Goal: Task Accomplishment & Management: Complete application form

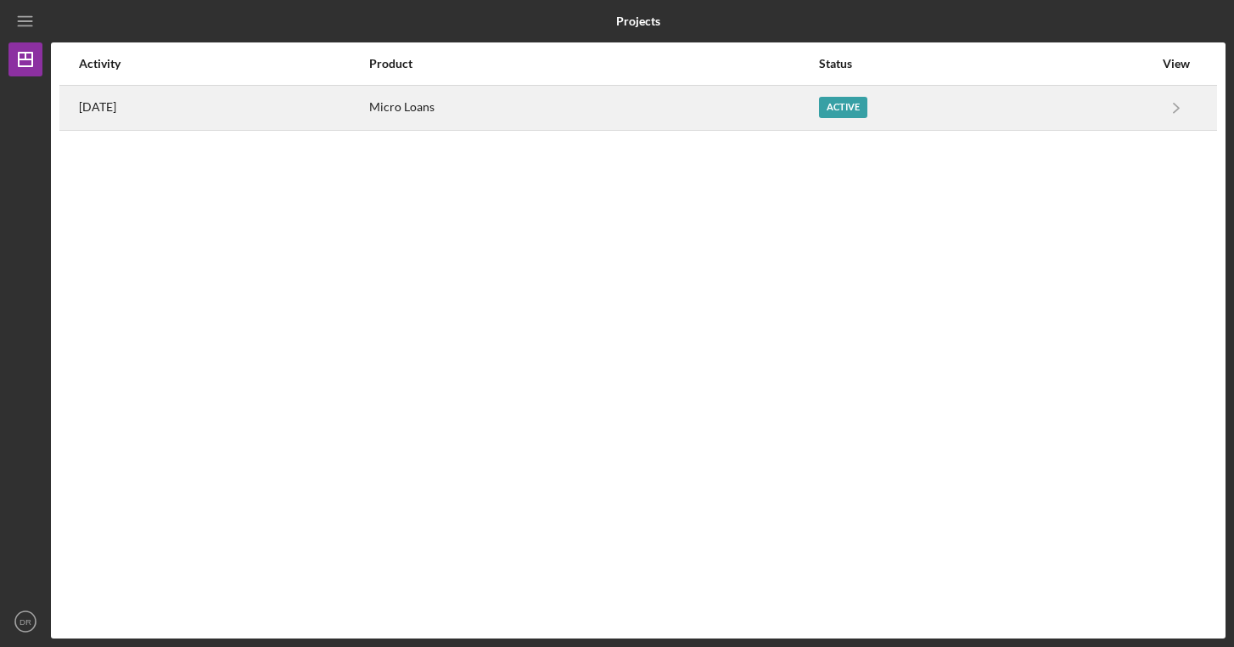
click at [636, 104] on div "Micro Loans" at bounding box center [593, 108] width 448 height 42
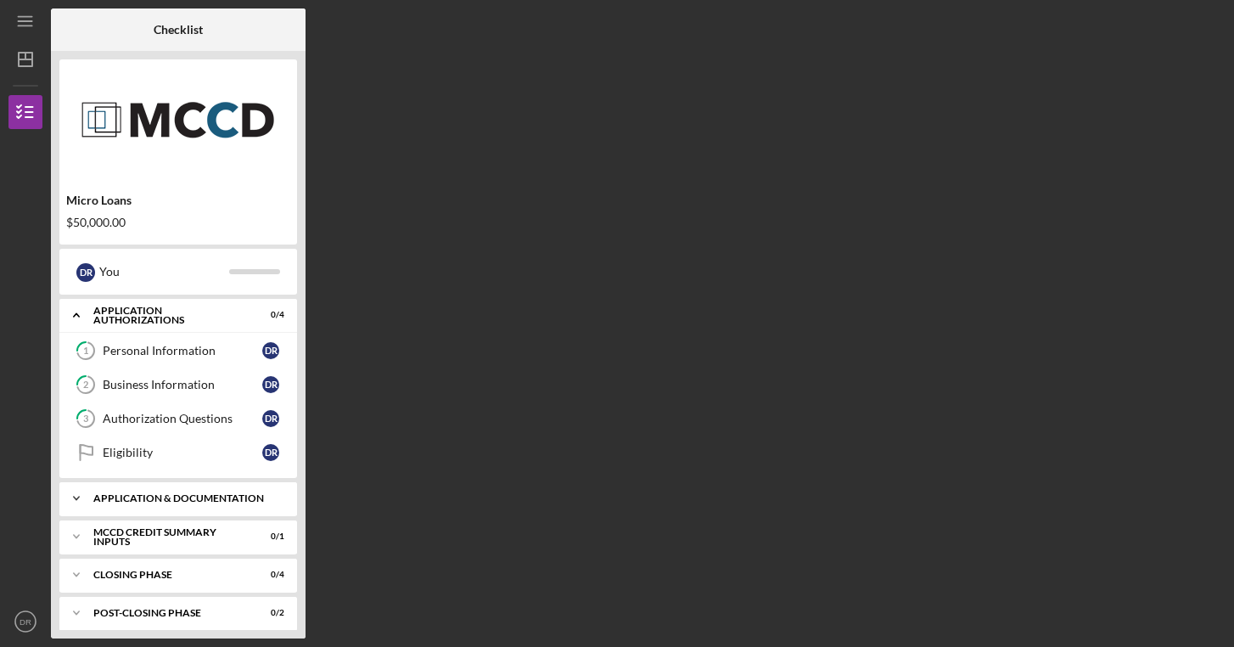
click at [170, 489] on div "Icon/Expander Application & Documentation 0 / 13" at bounding box center [178, 498] width 238 height 34
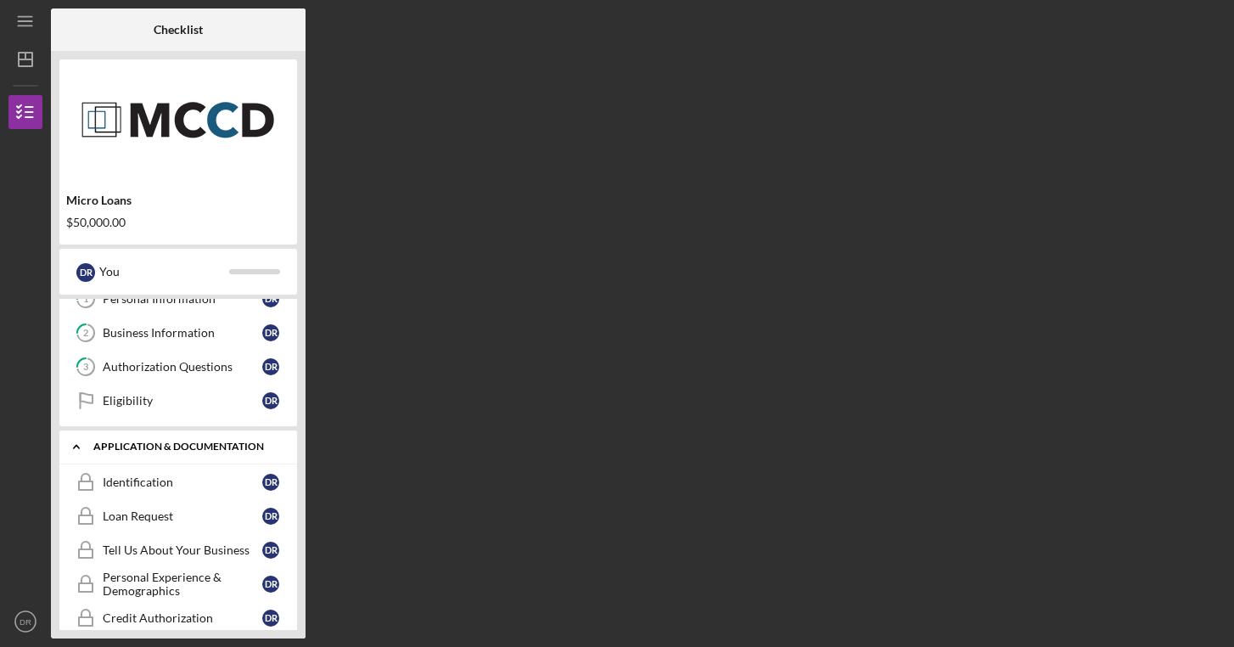
scroll to position [61, 0]
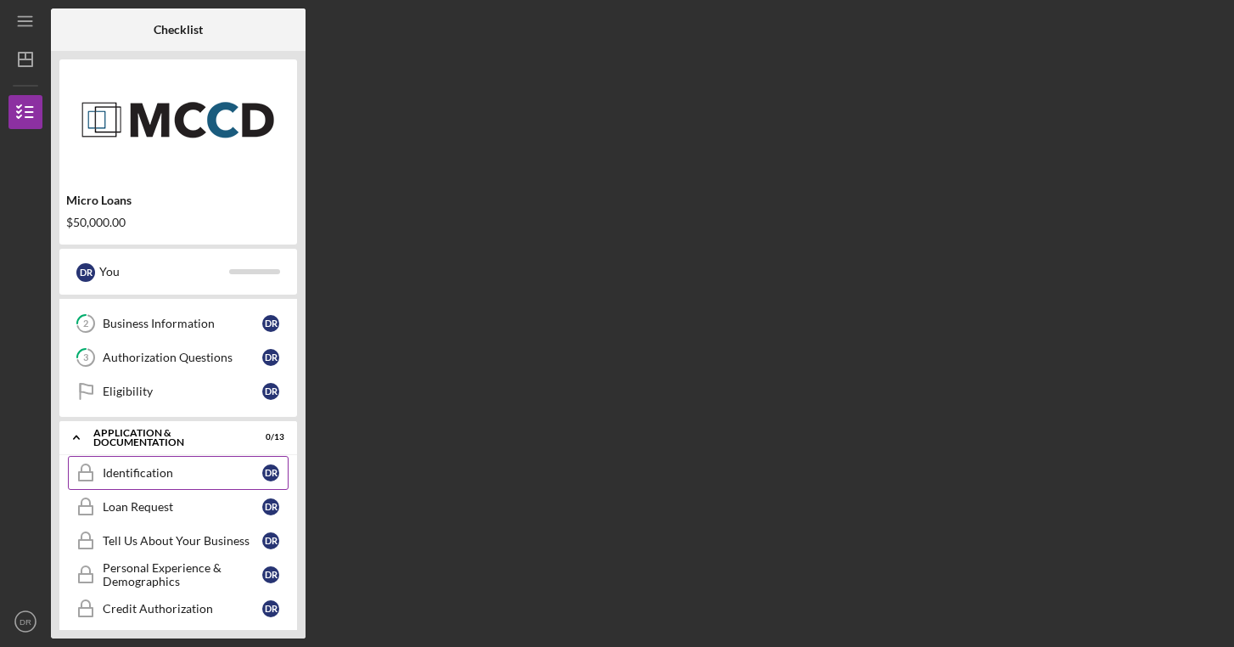
click at [173, 470] on div "Identification" at bounding box center [183, 473] width 160 height 14
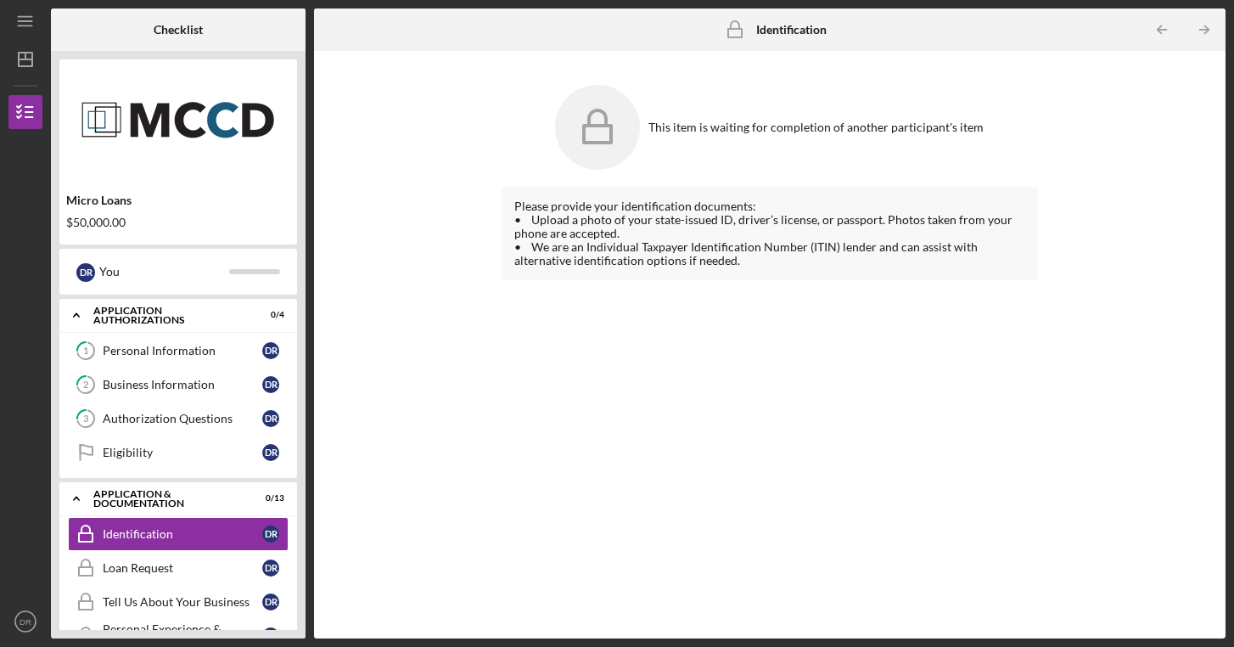
click at [606, 124] on icon at bounding box center [597, 117] width 17 height 14
click at [1204, 26] on polyline "button" at bounding box center [1206, 30] width 4 height 8
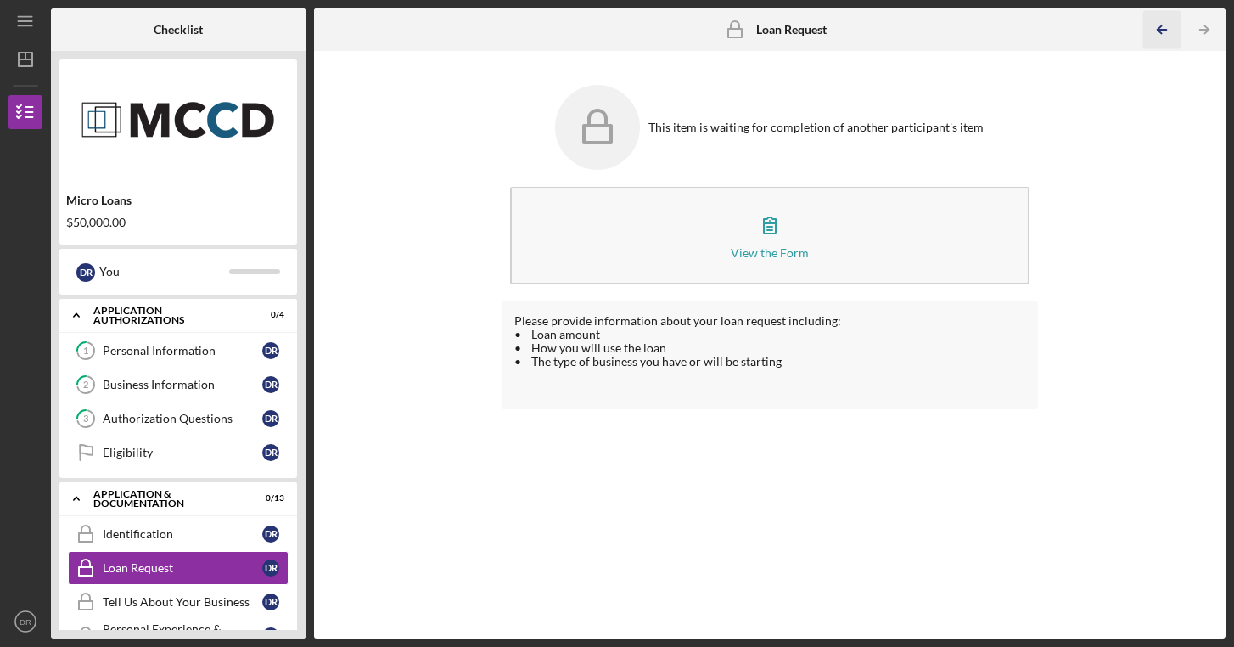
click at [1159, 28] on icon "Icon/Table Pagination Arrow" at bounding box center [1162, 30] width 38 height 38
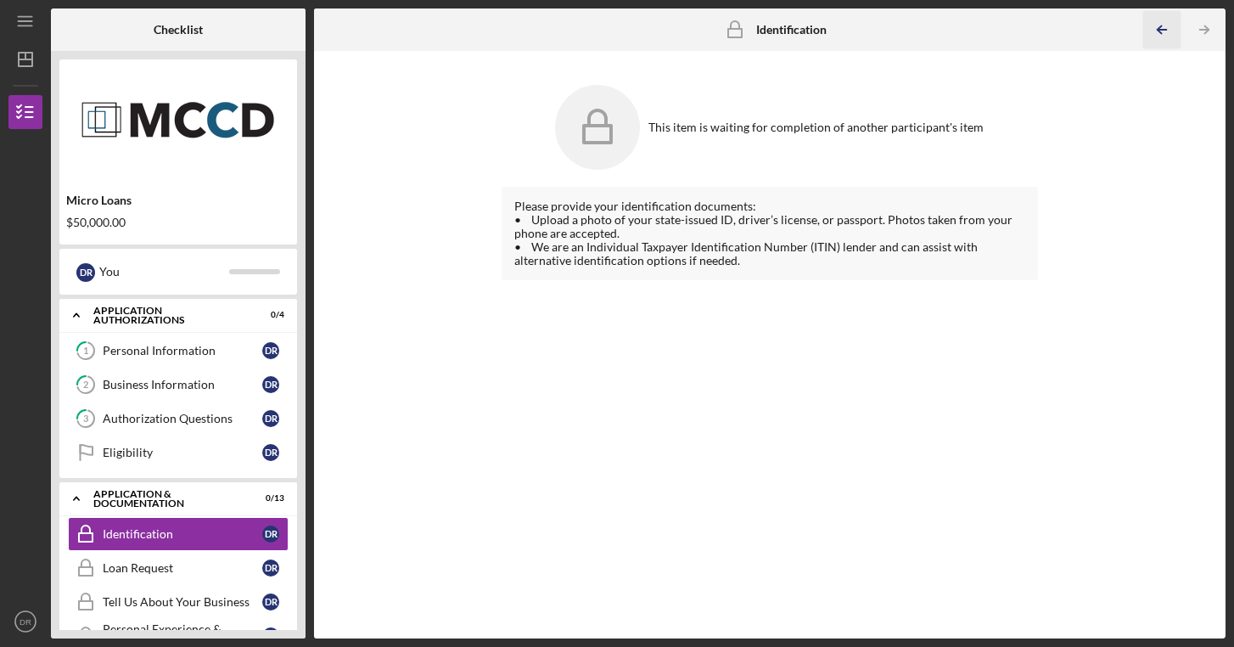
click at [1159, 28] on icon "Icon/Table Pagination Arrow" at bounding box center [1162, 30] width 38 height 38
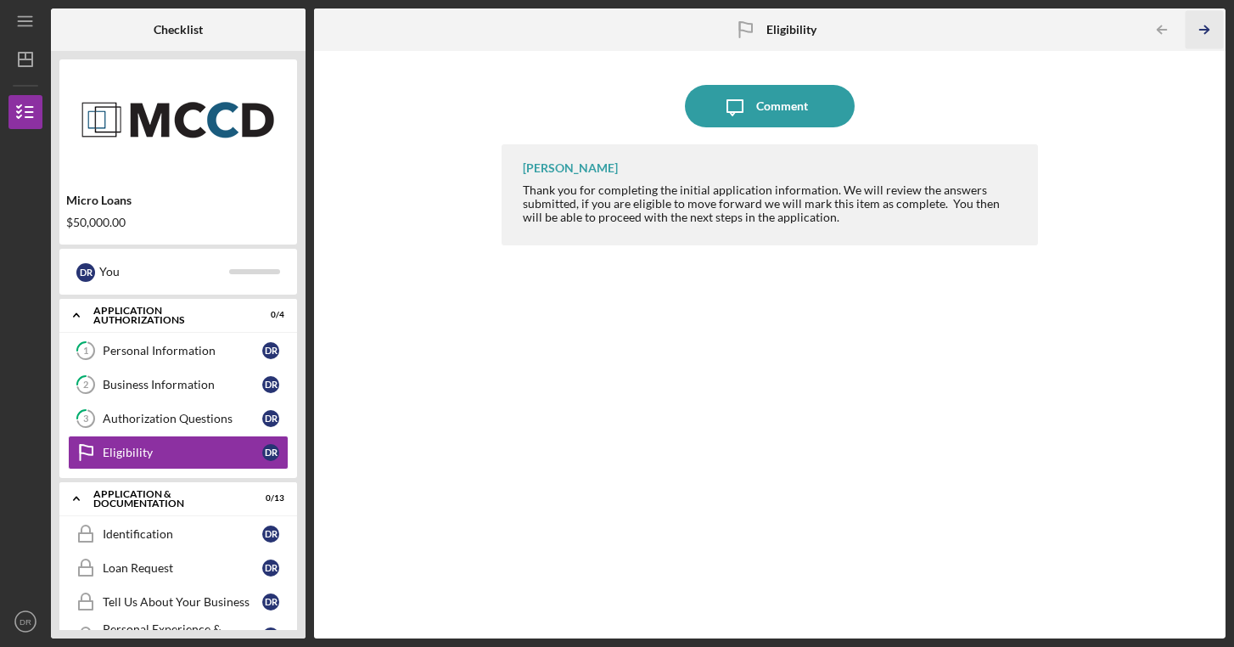
click at [1199, 31] on icon "Icon/Table Pagination Arrow" at bounding box center [1205, 30] width 38 height 38
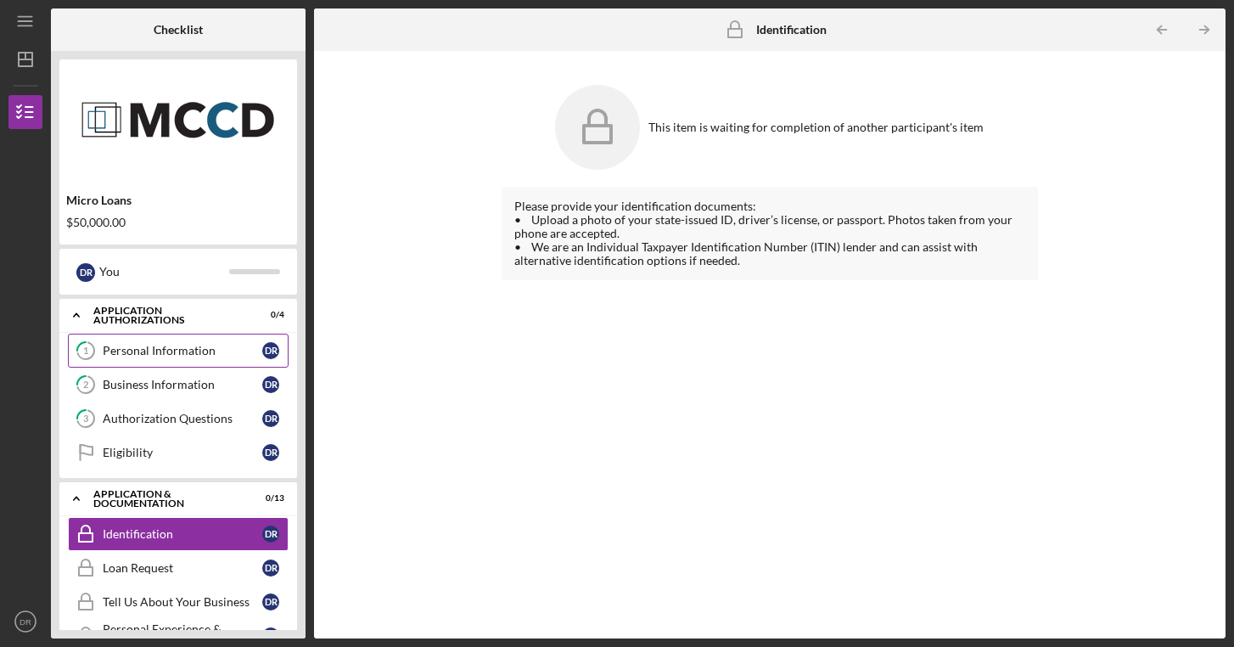
click at [233, 363] on link "1 Personal Information D R" at bounding box center [178, 351] width 221 height 34
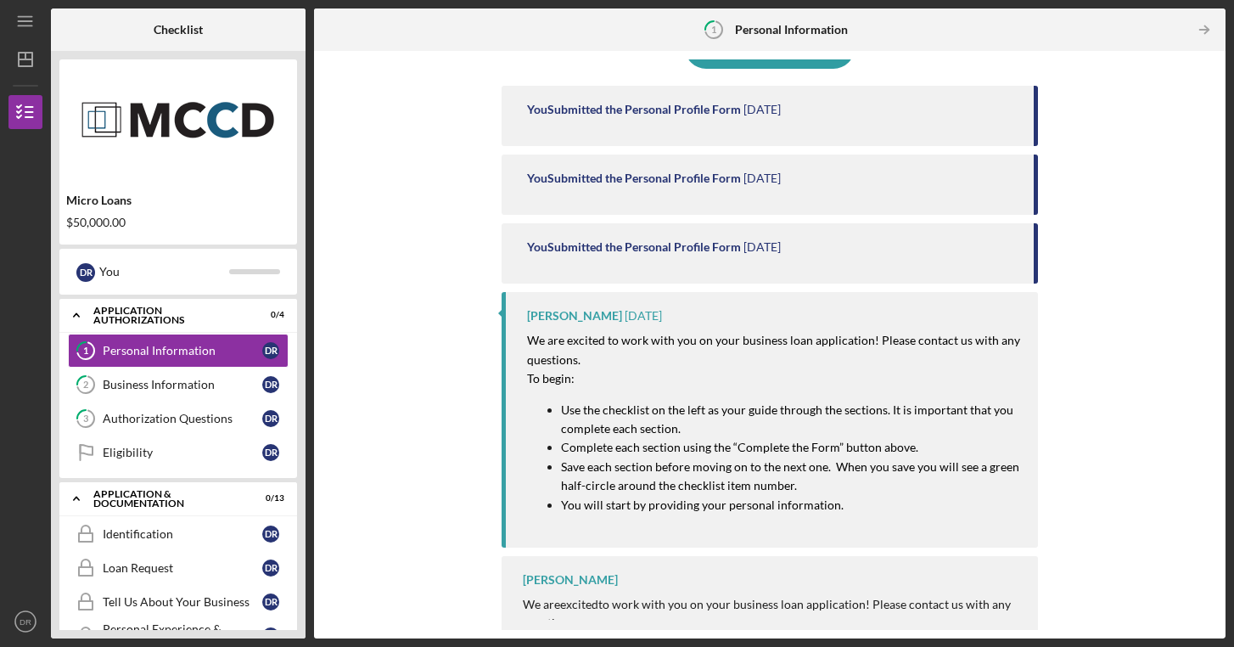
scroll to position [184, 0]
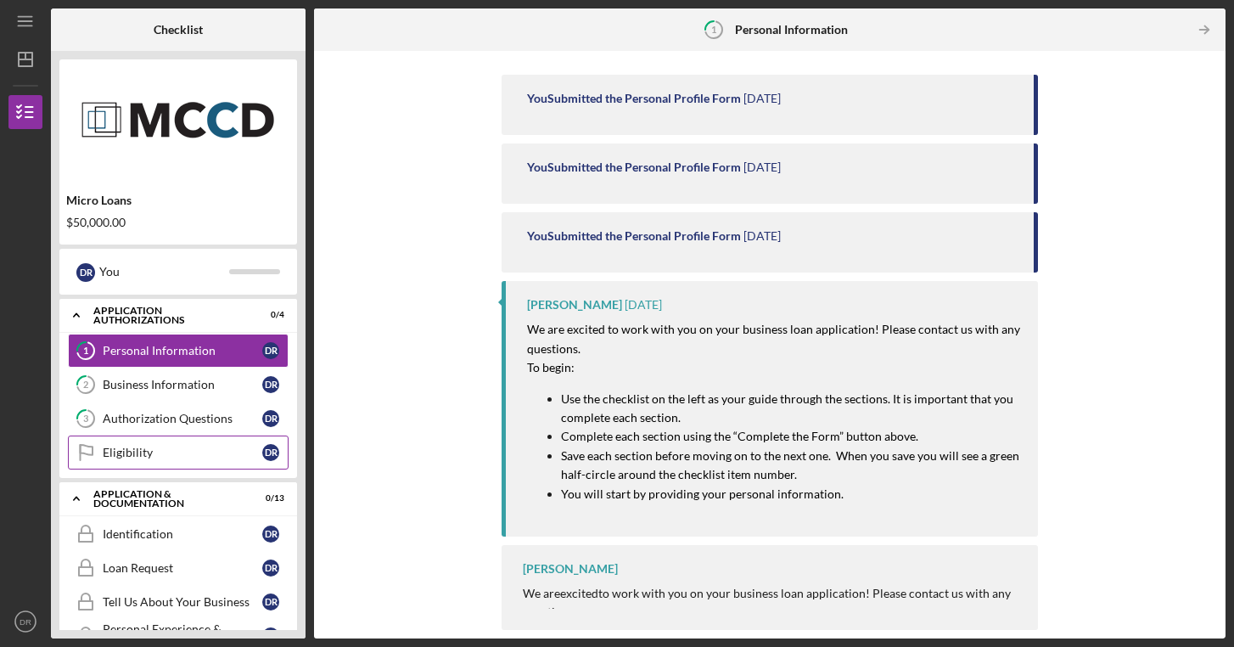
click at [175, 444] on link "Eligibility Eligibility D R" at bounding box center [178, 452] width 221 height 34
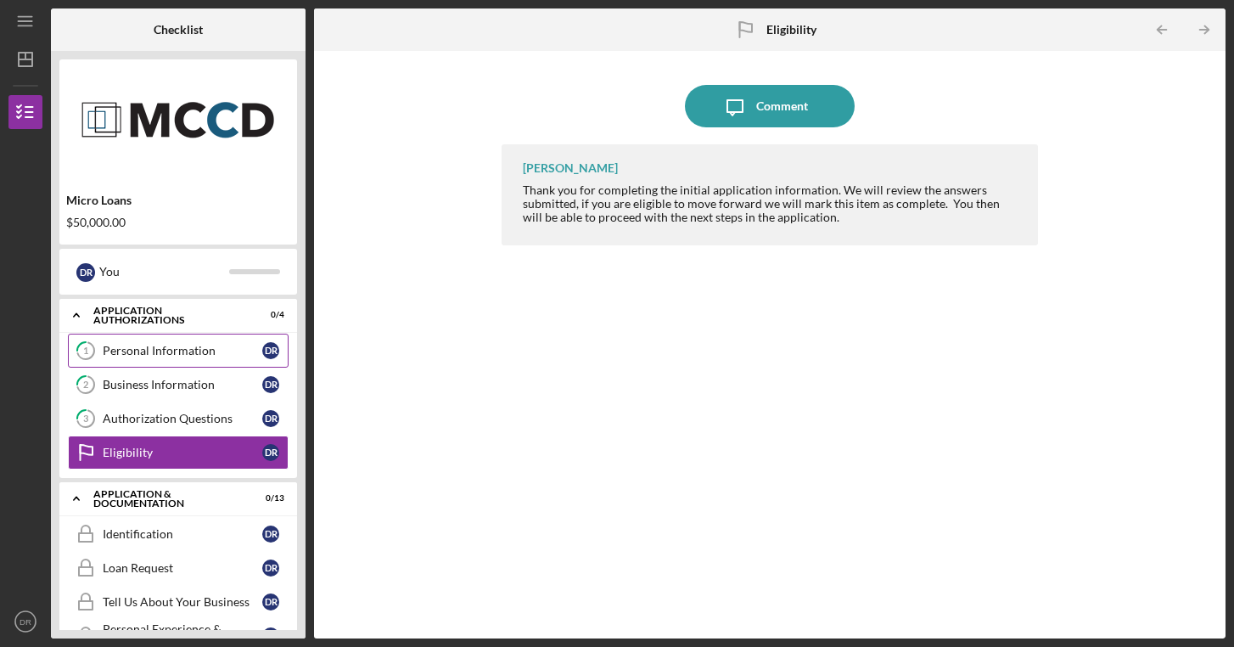
click at [138, 346] on div "Personal Information" at bounding box center [183, 351] width 160 height 14
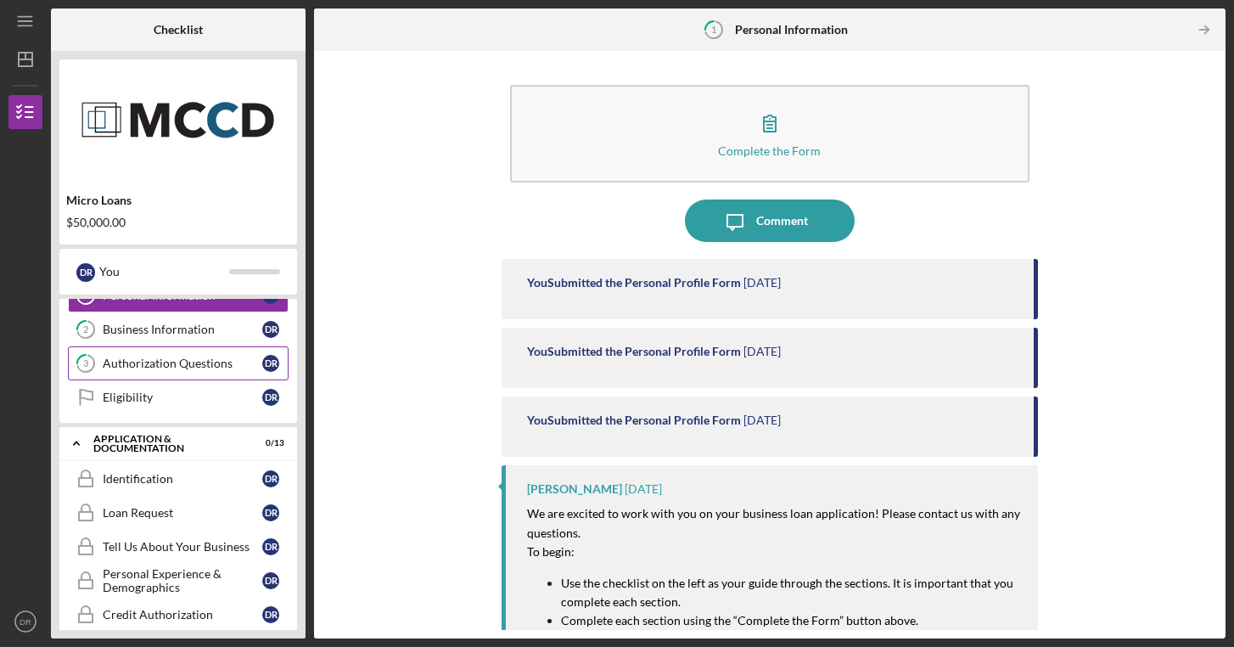
scroll to position [66, 0]
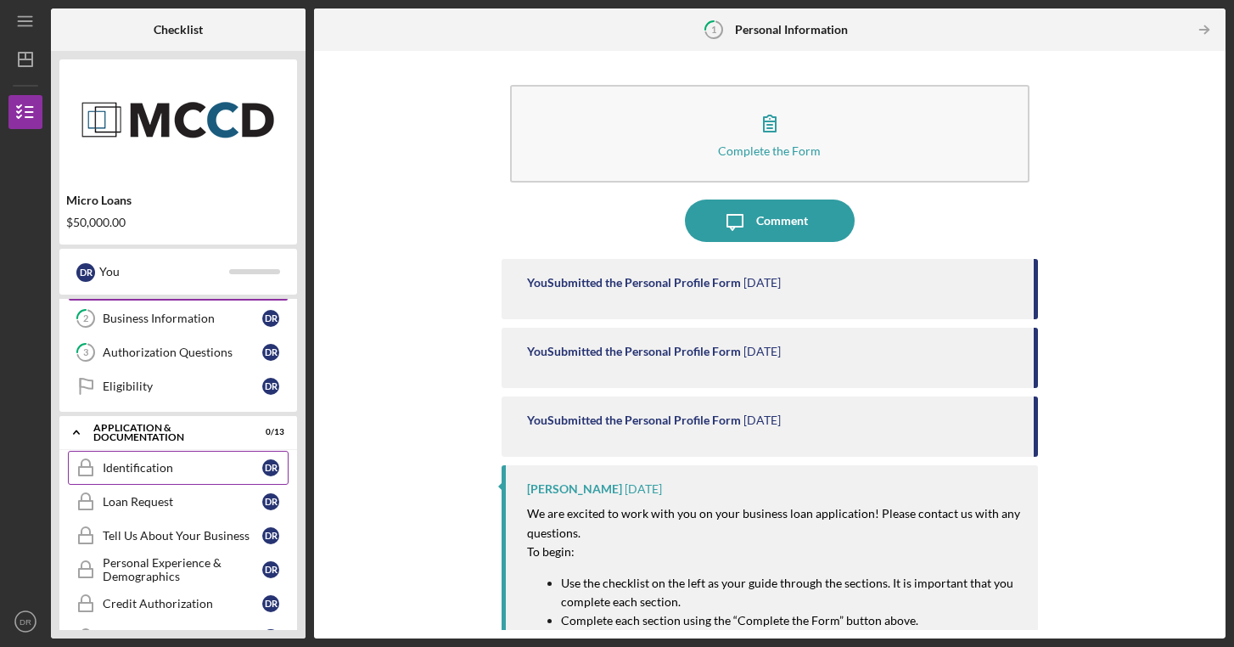
click at [174, 468] on div "Identification" at bounding box center [183, 468] width 160 height 14
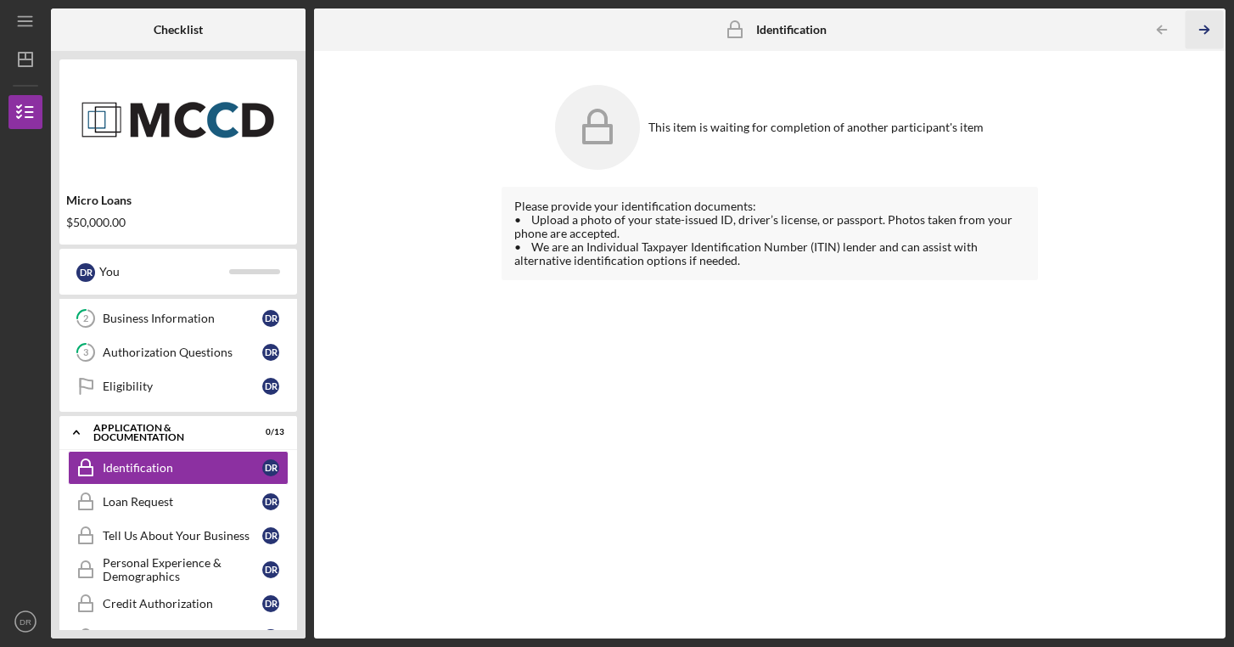
click at [1204, 28] on icon "Icon/Table Pagination Arrow" at bounding box center [1205, 30] width 38 height 38
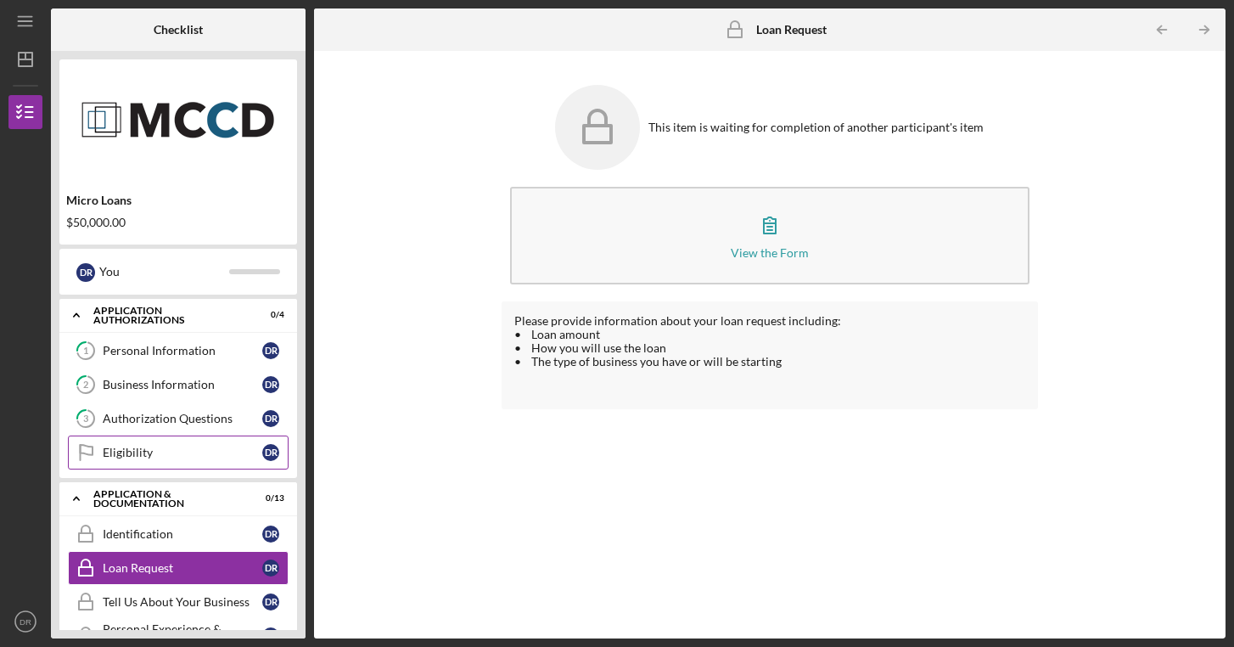
click at [140, 453] on div "Eligibility" at bounding box center [183, 453] width 160 height 14
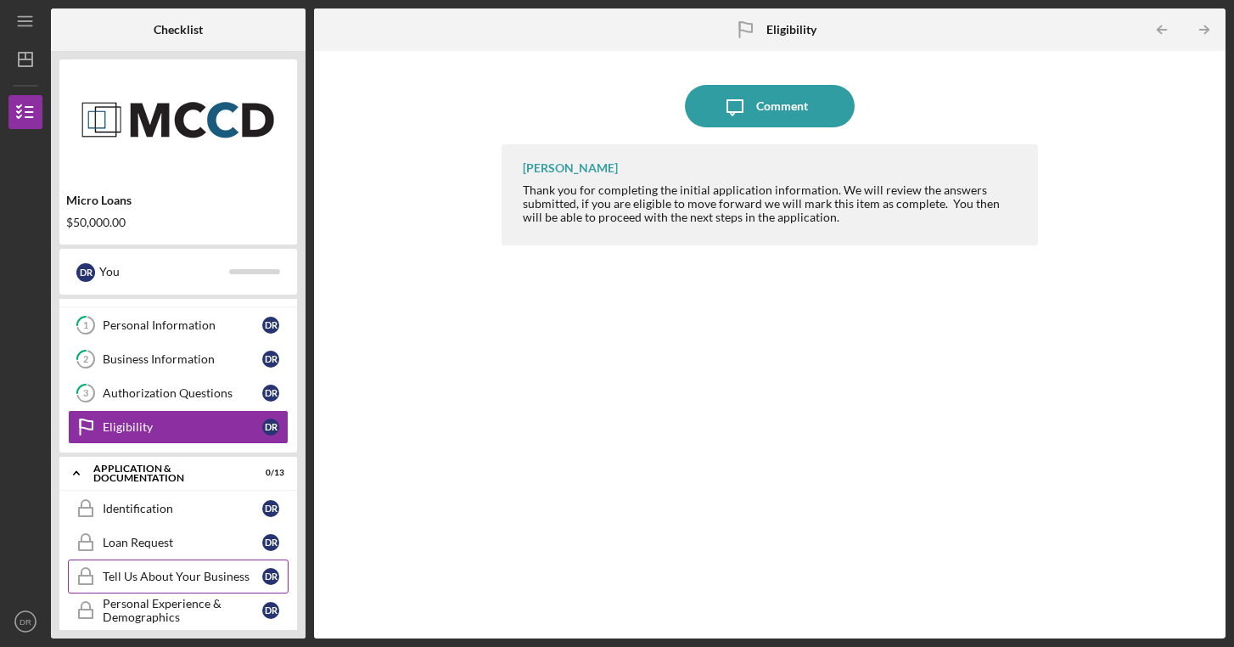
scroll to position [26, 0]
click at [157, 577] on div "Tell Us About Your Business" at bounding box center [183, 576] width 160 height 14
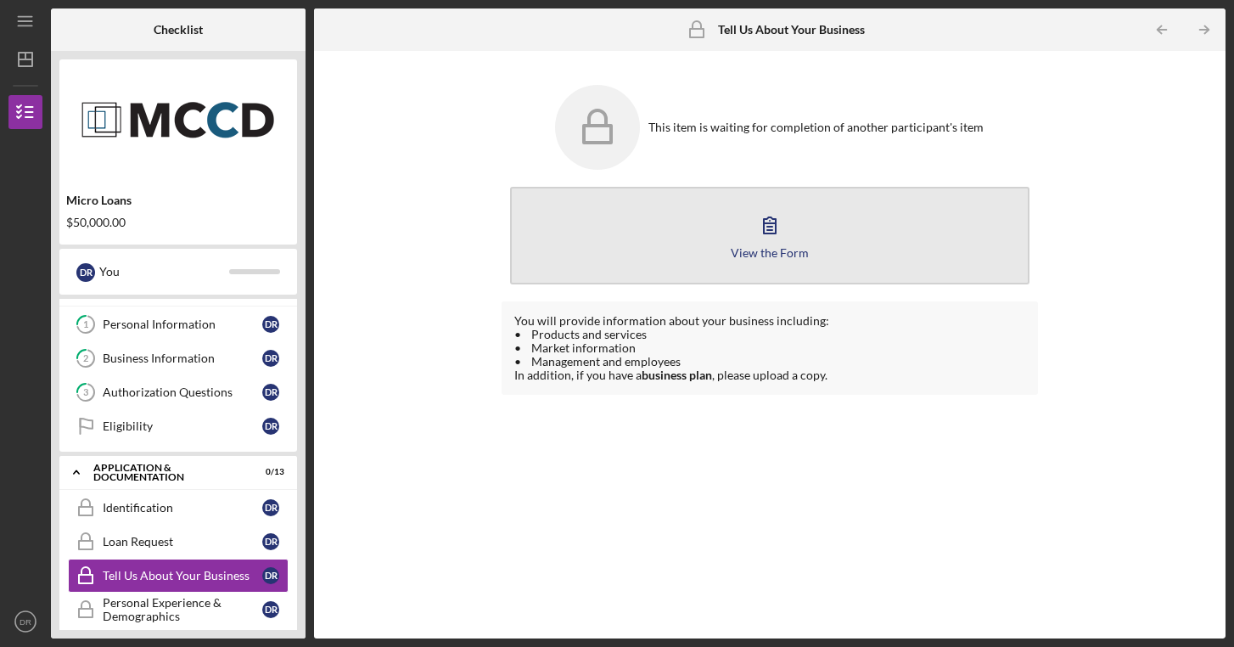
click at [762, 253] on div "View the Form" at bounding box center [770, 252] width 78 height 13
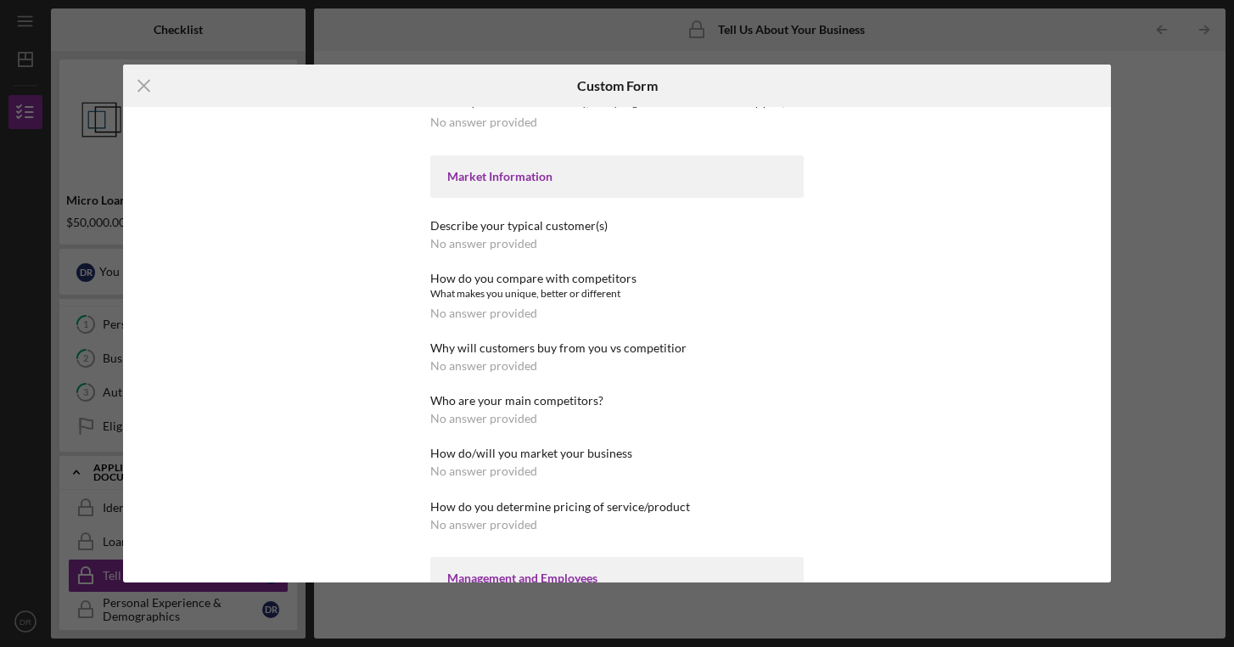
scroll to position [160, 0]
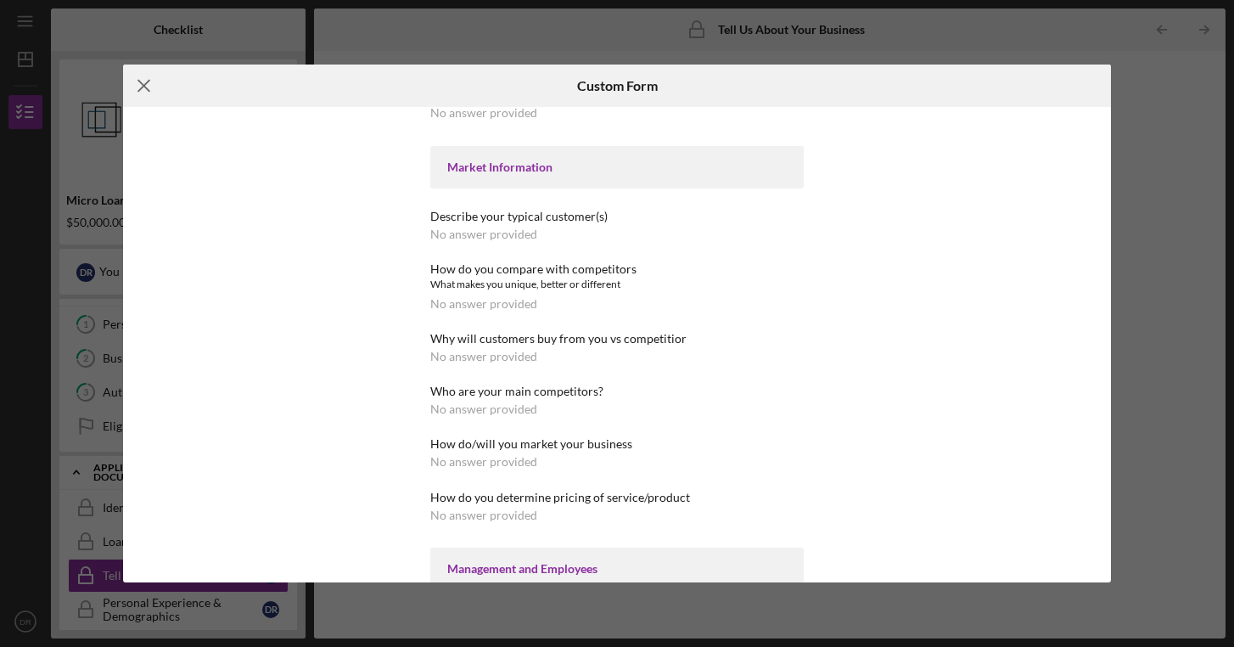
click at [144, 81] on icon "Icon/Menu Close" at bounding box center [144, 86] width 42 height 42
